Goal: Check status: Check status

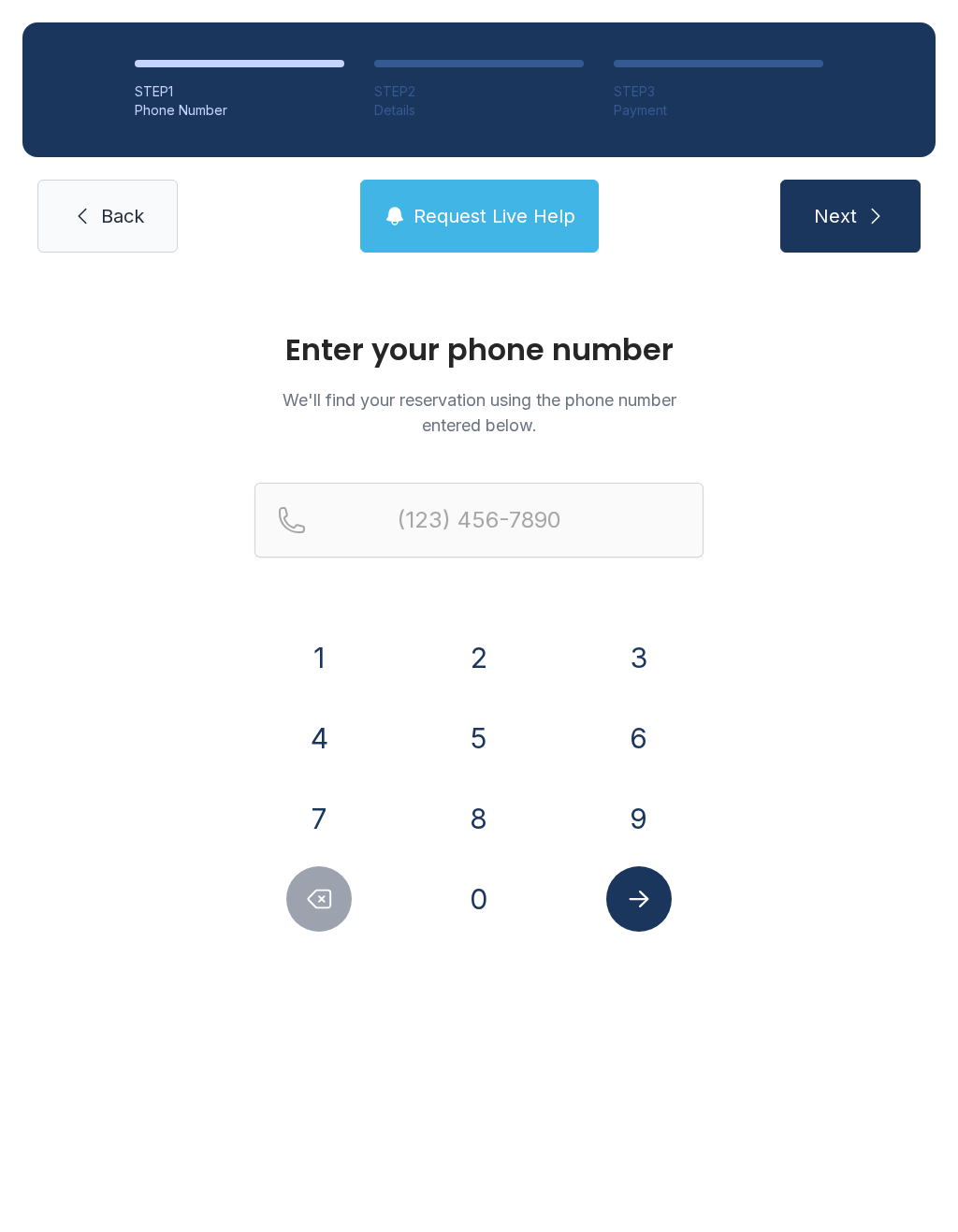
click at [650, 825] on button "9" at bounding box center [639, 818] width 65 height 65
click at [649, 639] on button "3" at bounding box center [639, 657] width 65 height 65
click at [334, 655] on button "1" at bounding box center [318, 657] width 65 height 65
click at [645, 738] on button "6" at bounding box center [639, 737] width 65 height 65
click at [645, 737] on button "6" at bounding box center [639, 737] width 65 height 65
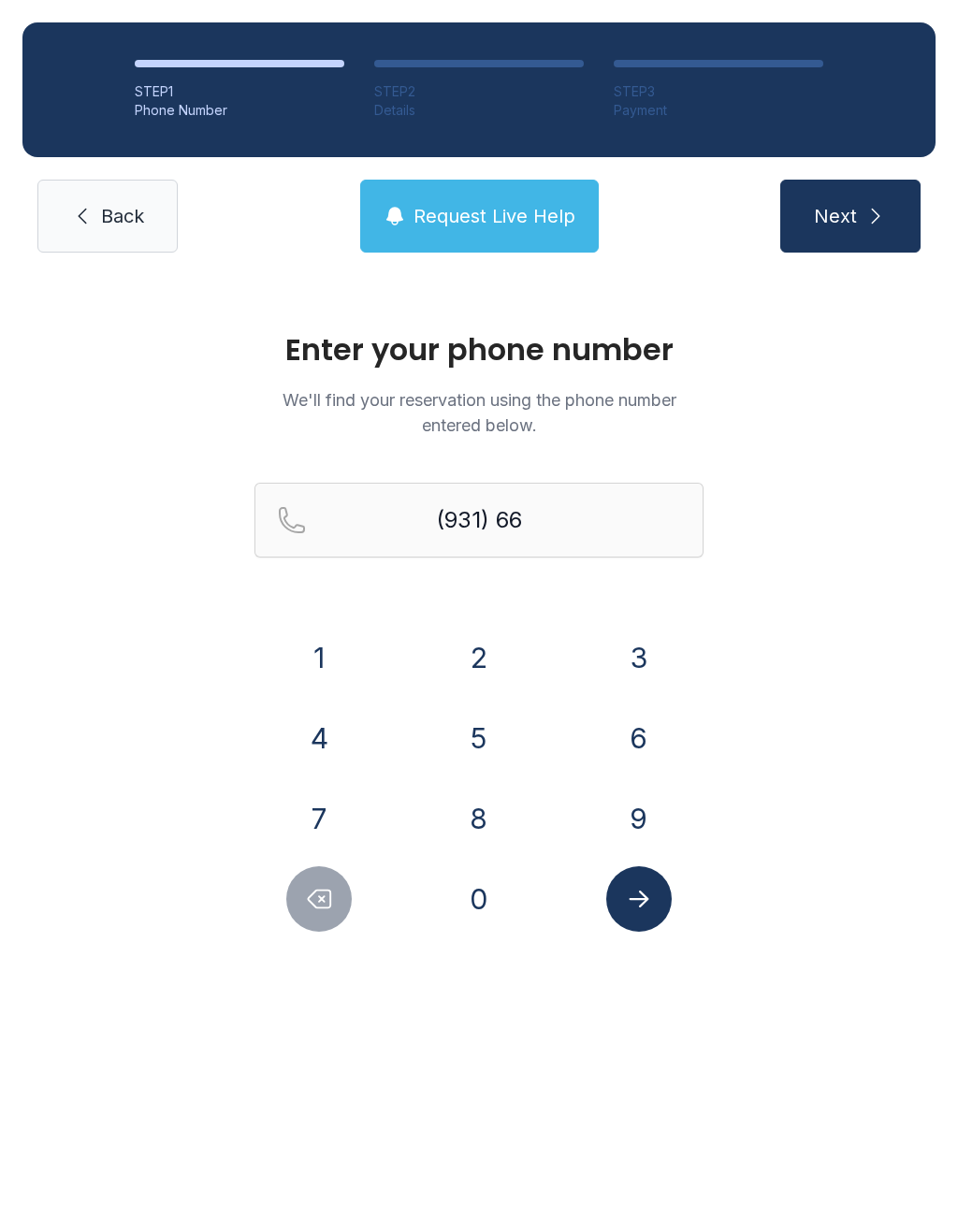
click at [318, 831] on button "7" at bounding box center [318, 818] width 65 height 65
click at [338, 651] on button "1" at bounding box center [318, 657] width 65 height 65
click at [487, 893] on button "0" at bounding box center [479, 899] width 65 height 65
click at [479, 658] on button "2" at bounding box center [479, 657] width 65 height 65
click at [308, 733] on button "4" at bounding box center [318, 737] width 65 height 65
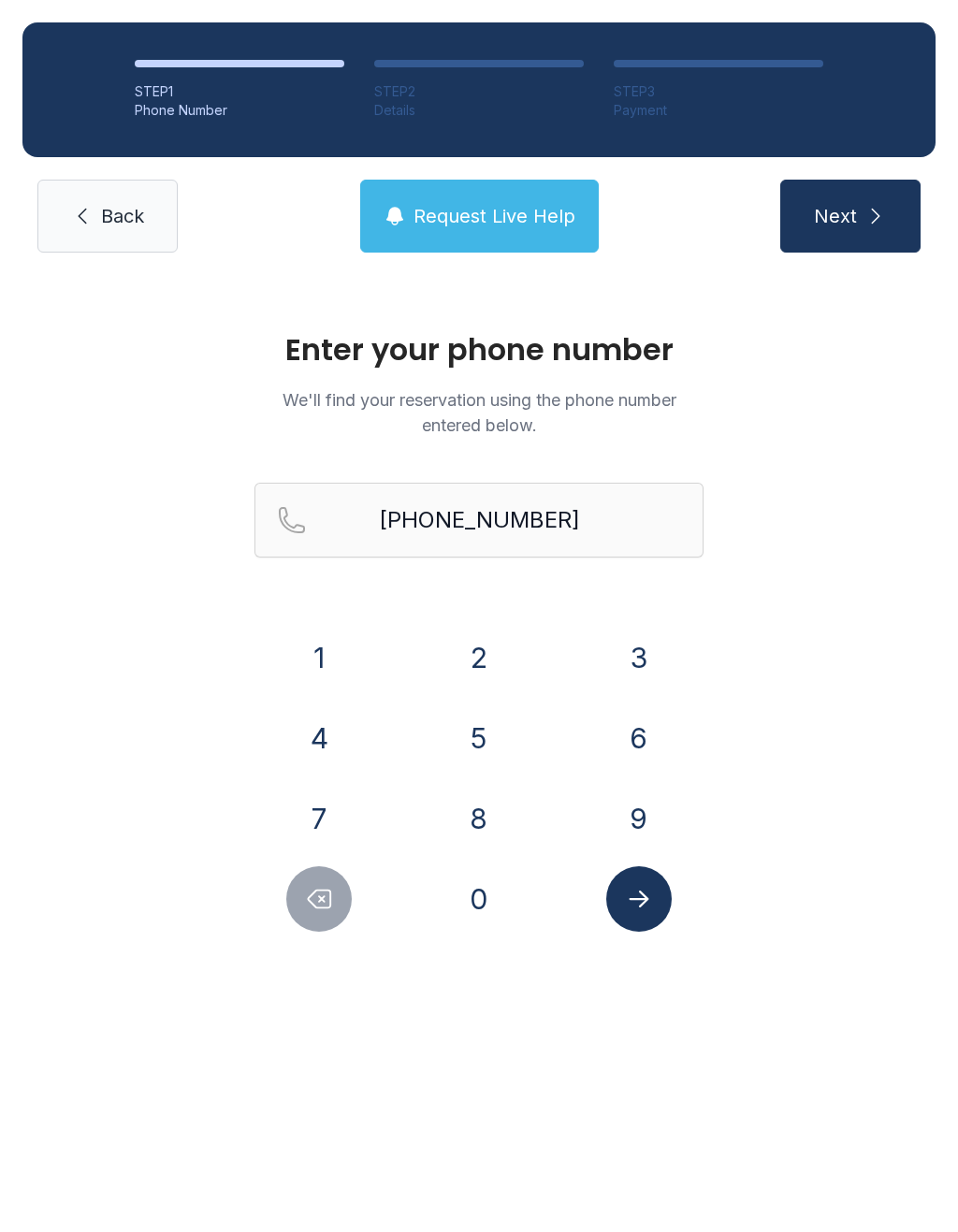
click at [636, 905] on icon "Submit lookup form" at bounding box center [639, 899] width 28 height 28
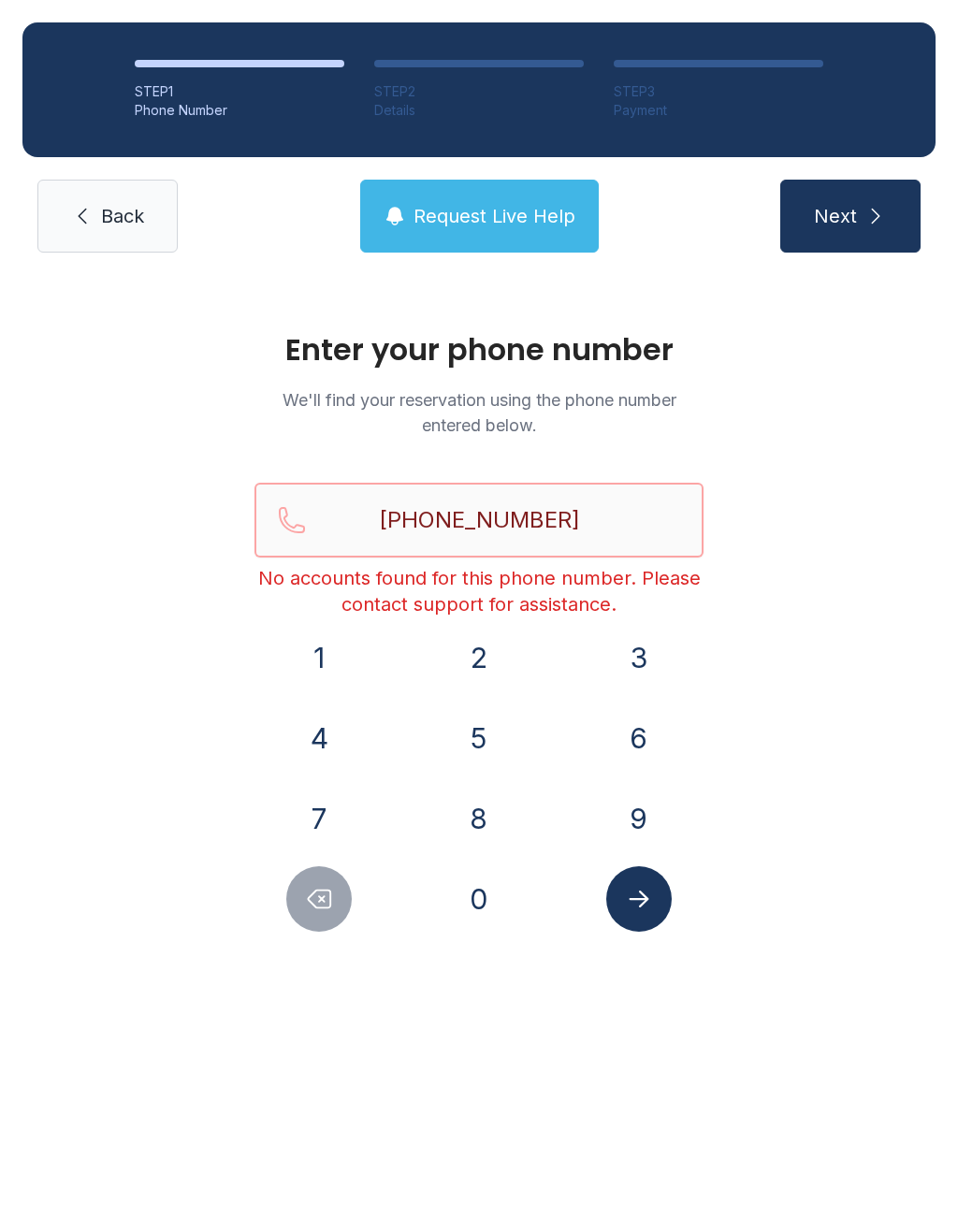
click at [595, 507] on input "[PHONE_NUMBER]" at bounding box center [478, 520] width 448 height 75
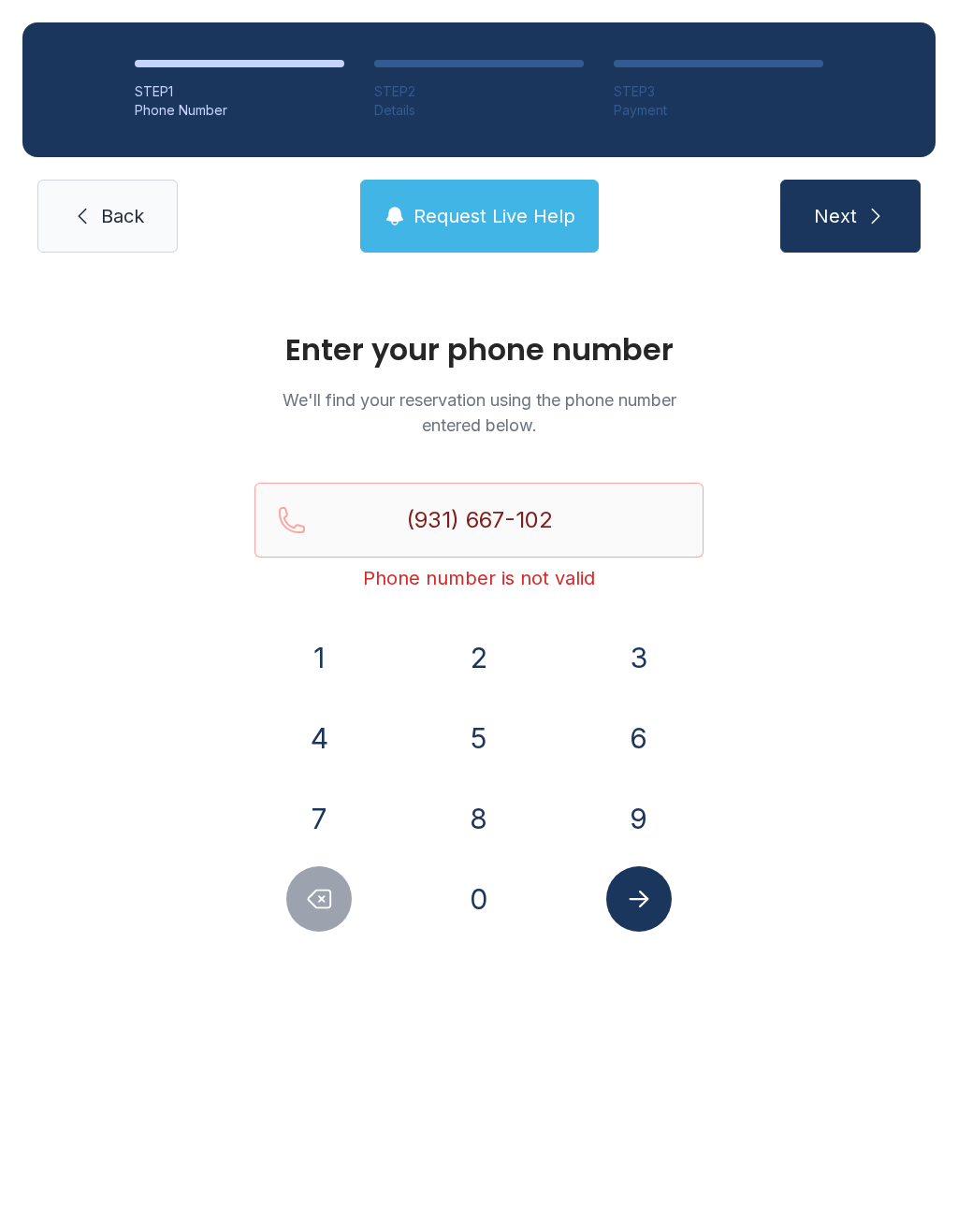
click at [319, 794] on button "7" at bounding box center [318, 818] width 65 height 65
click at [653, 909] on button "Submit lookup form" at bounding box center [639, 899] width 65 height 65
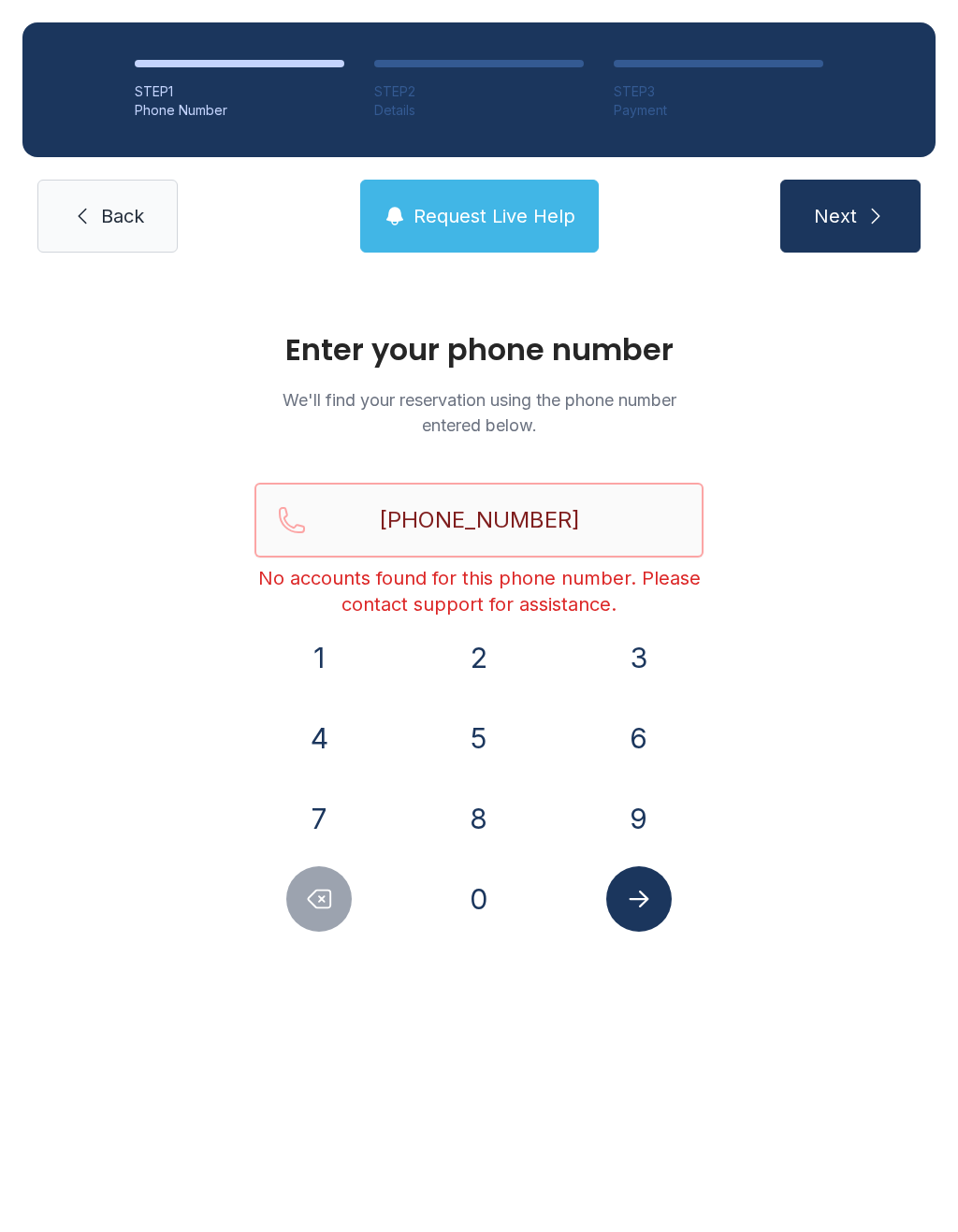
click at [429, 515] on input "[PHONE_NUMBER]" at bounding box center [478, 520] width 448 height 75
type input "[PHONE_NUMBER]"
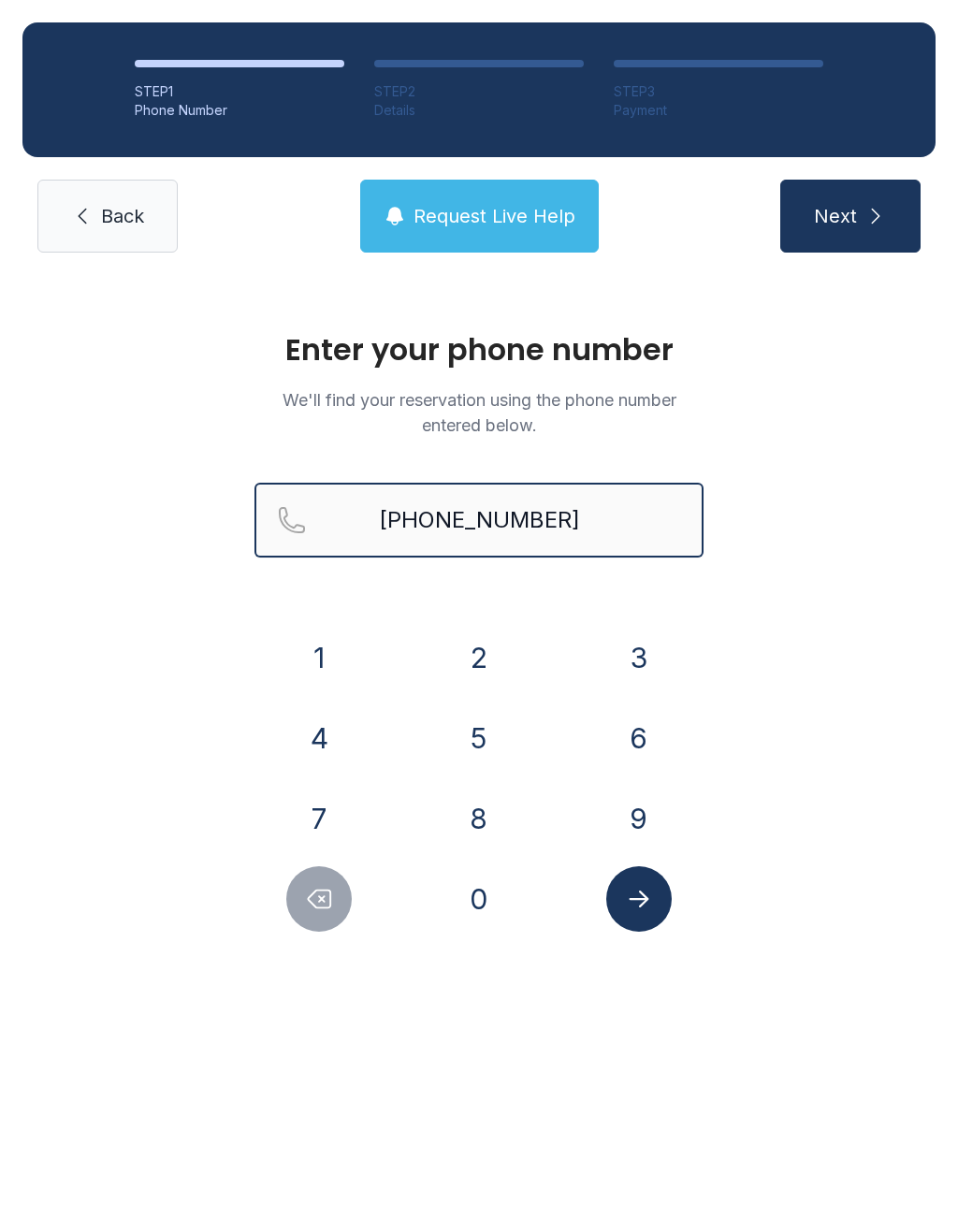
click at [850, 216] on button "Next" at bounding box center [850, 216] width 140 height 73
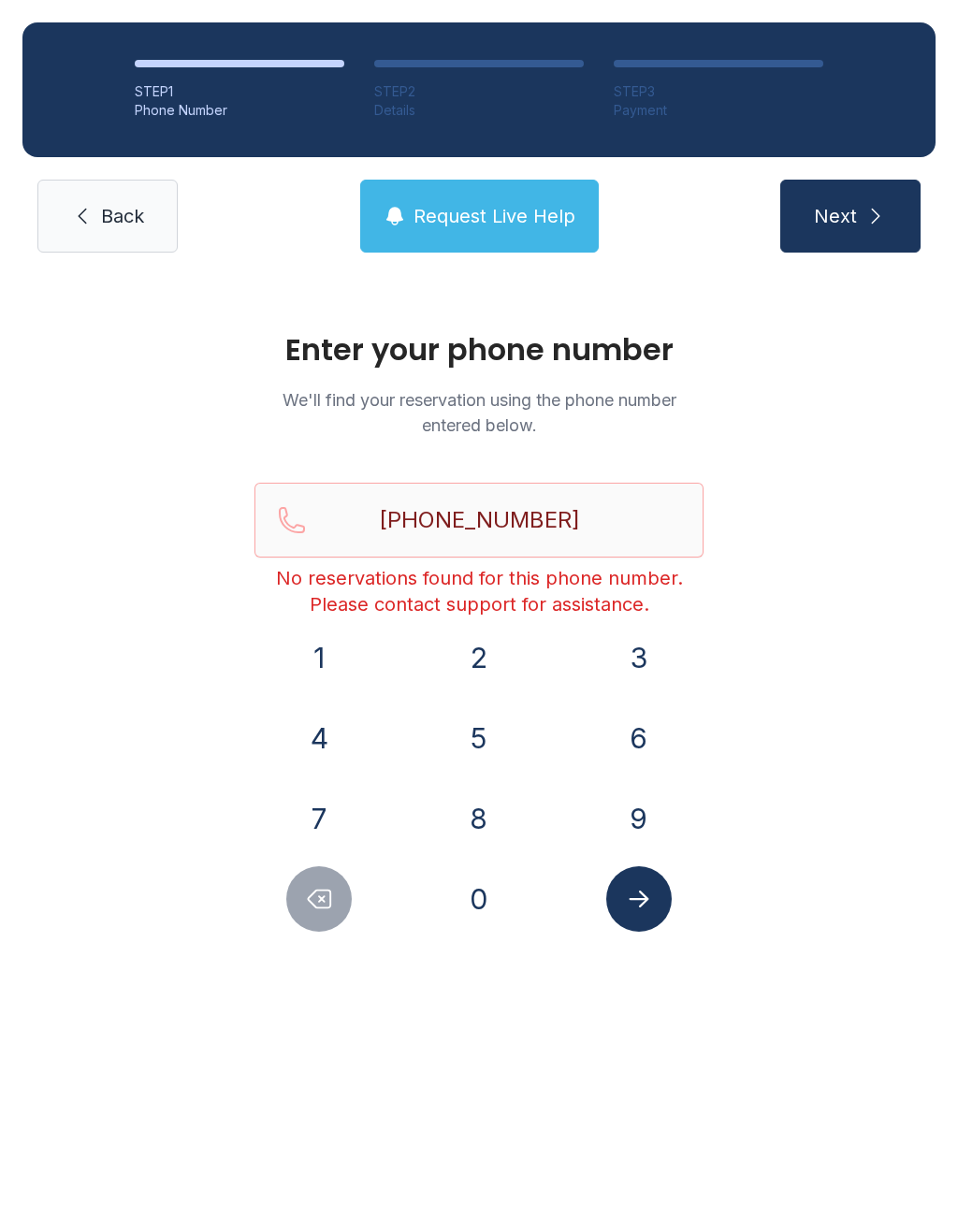
click at [649, 867] on button "Submit lookup form" at bounding box center [639, 899] width 65 height 65
click at [495, 211] on span "Request Live Help" at bounding box center [494, 216] width 162 height 27
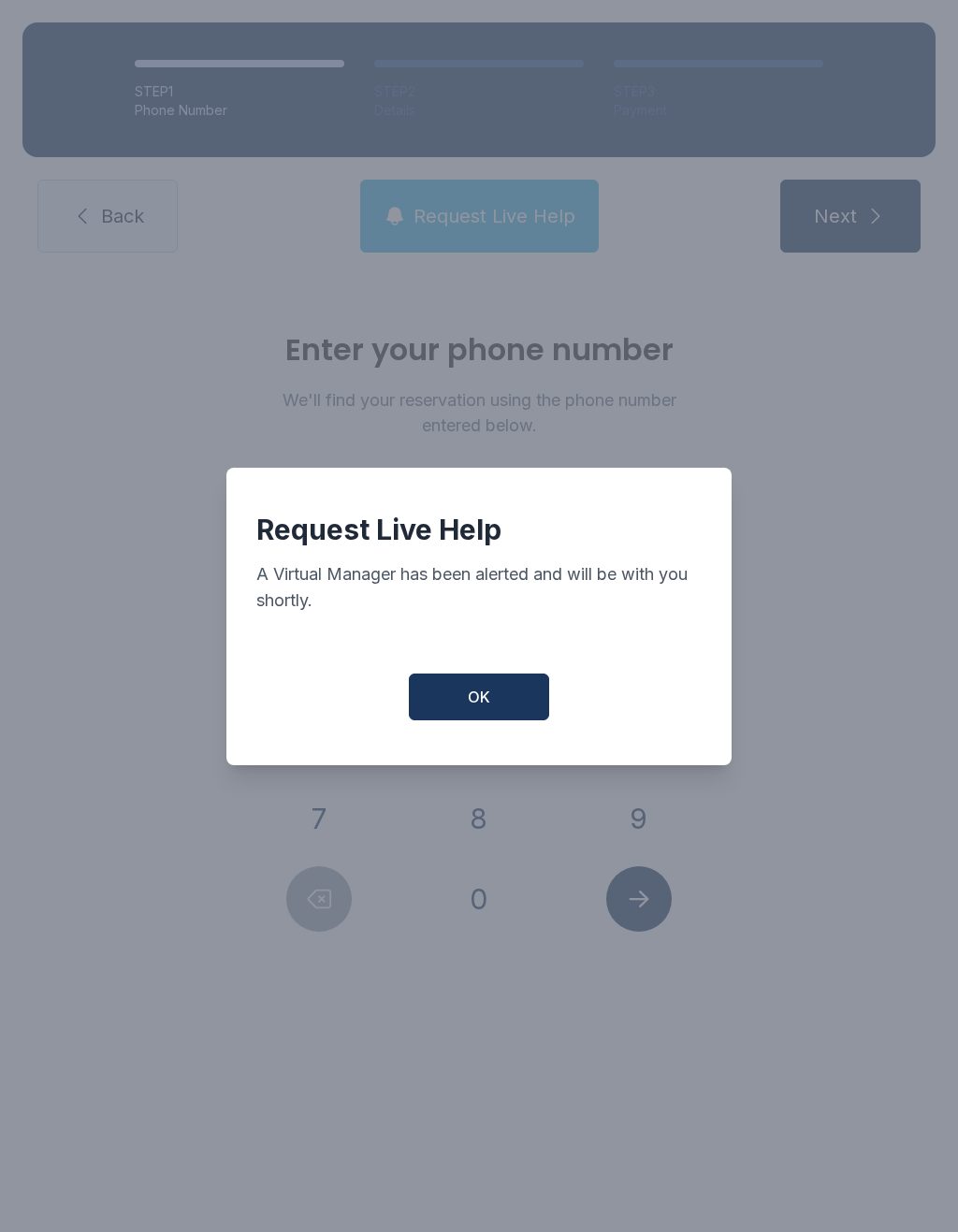
click at [504, 699] on button "OK" at bounding box center [479, 696] width 140 height 46
